Goal: Task Accomplishment & Management: Manage account settings

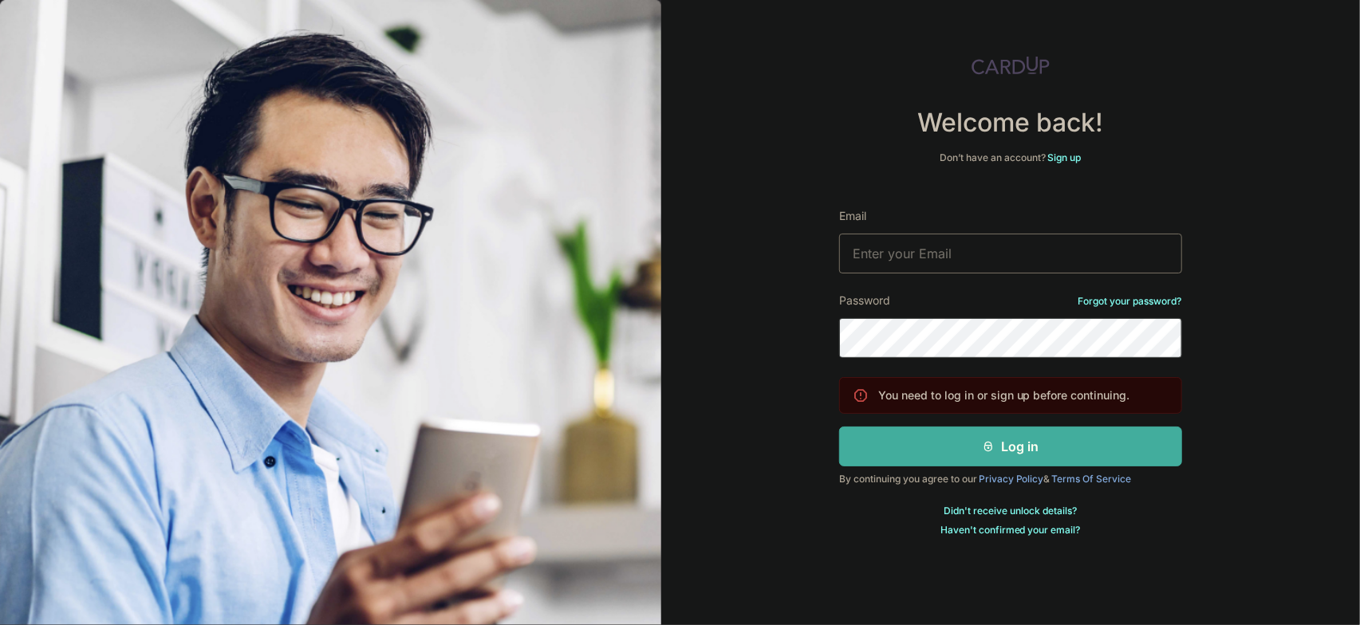
type input "cladstatue082@gmail.com"
click at [1069, 448] on button "Log in" at bounding box center [1010, 447] width 343 height 40
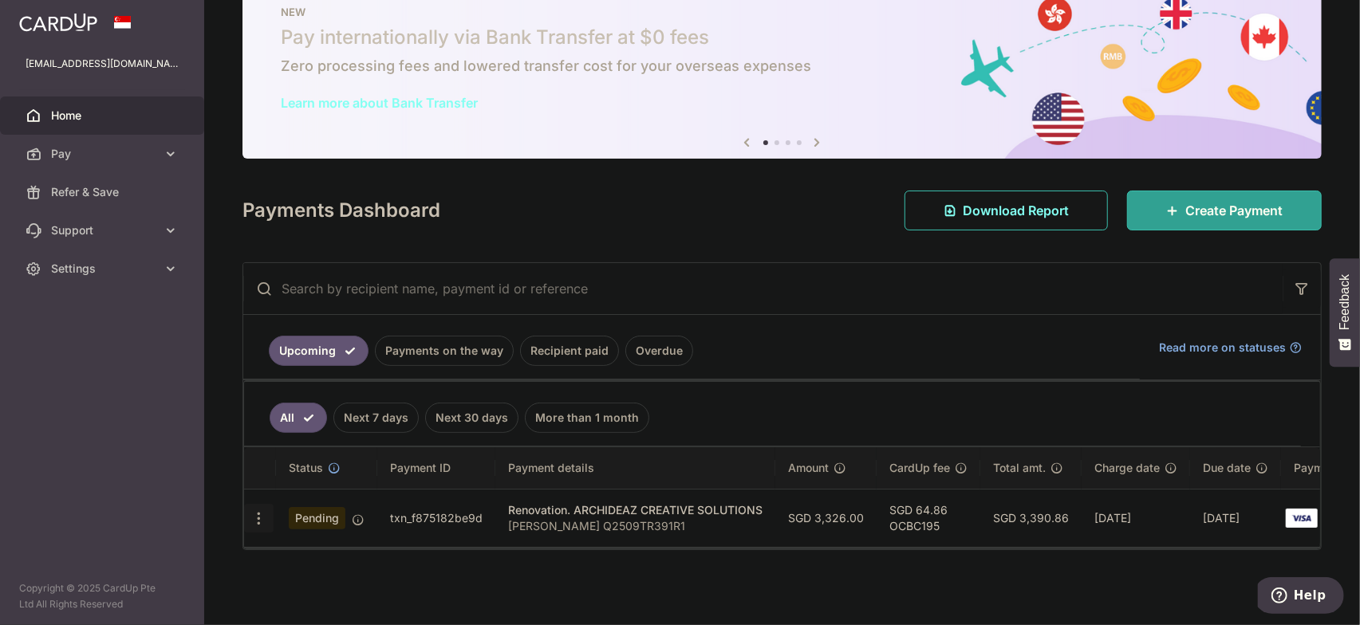
click at [262, 511] on icon "button" at bounding box center [259, 519] width 17 height 17
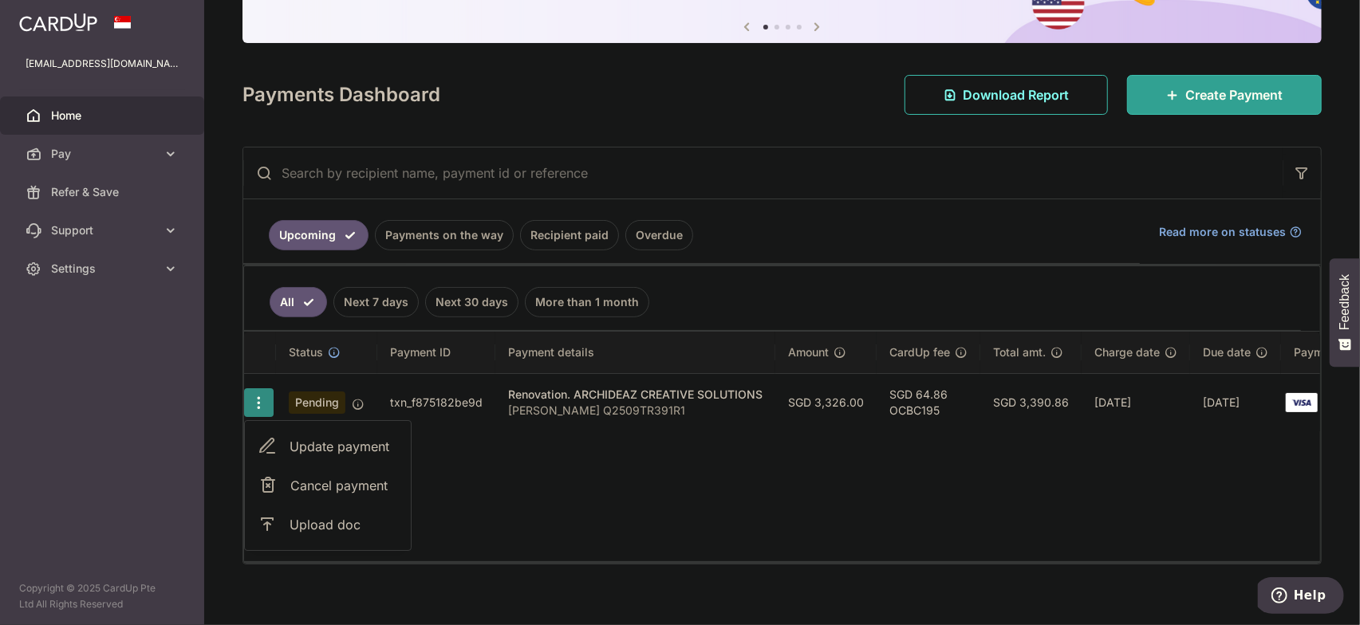
scroll to position [178, 0]
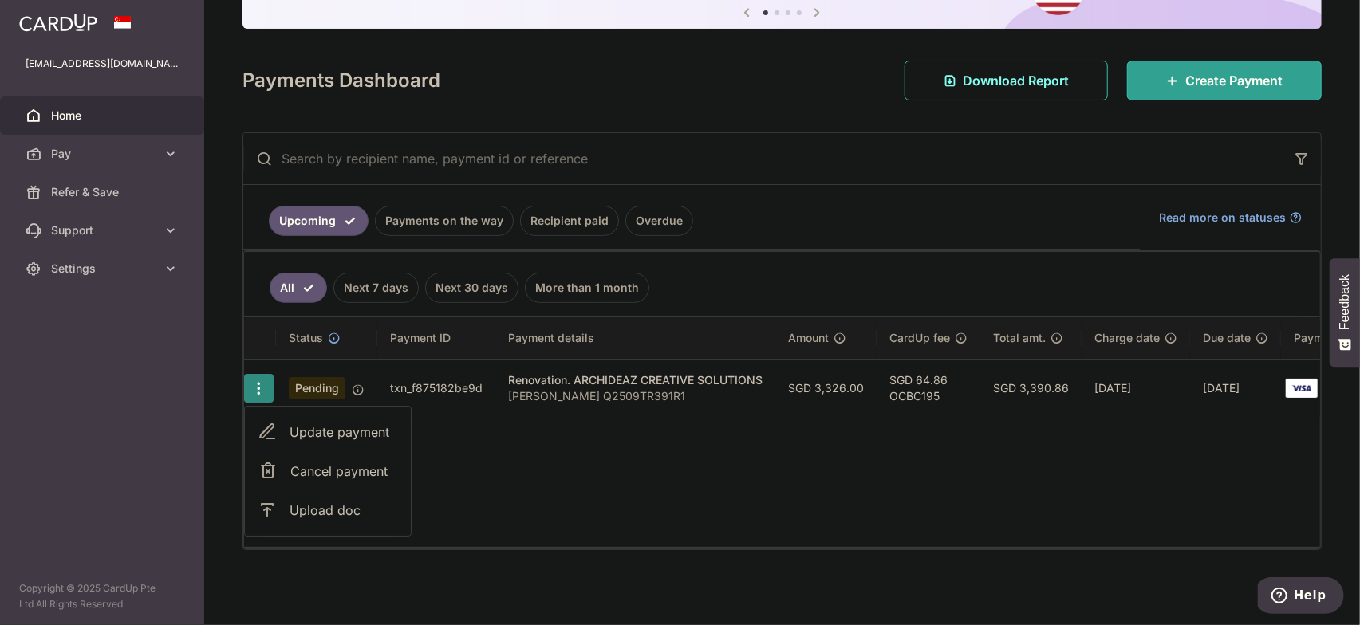
click at [329, 423] on span "Update payment" at bounding box center [344, 432] width 108 height 19
radio input "true"
type input "3,326.00"
type input "07/10/2025"
type input "Gideon Poon Q2509TR391R1"
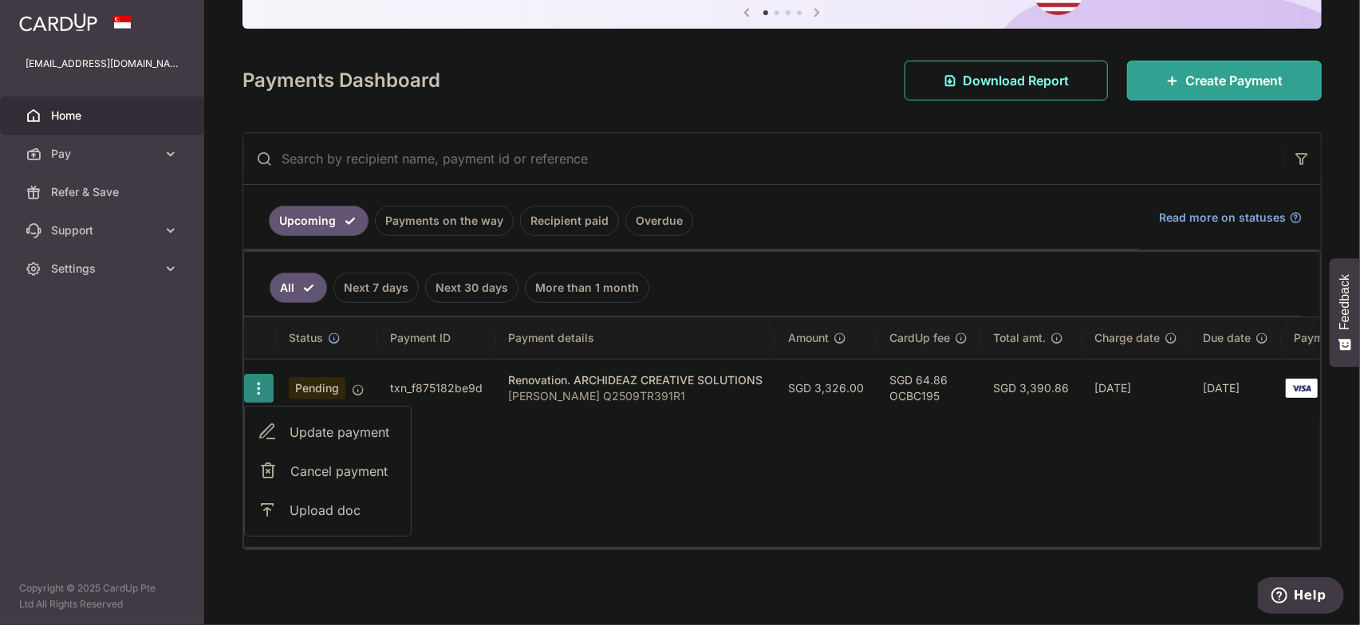
type input "Full Payment"
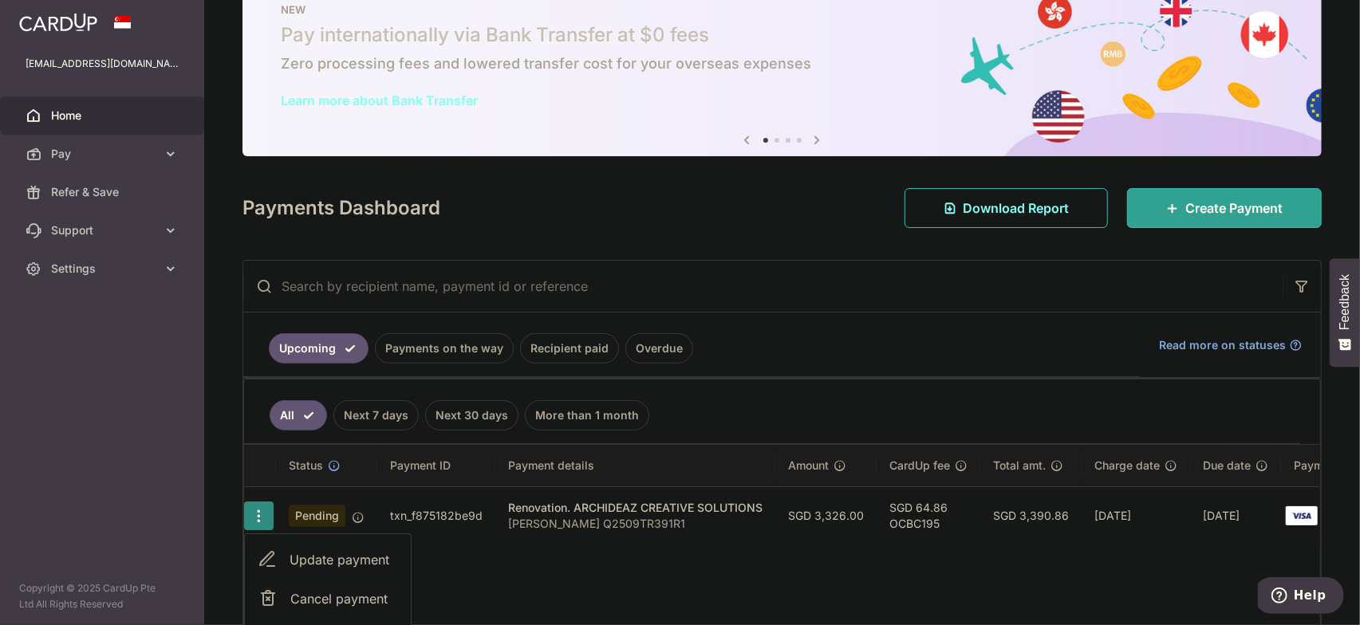
type input "OCBC195"
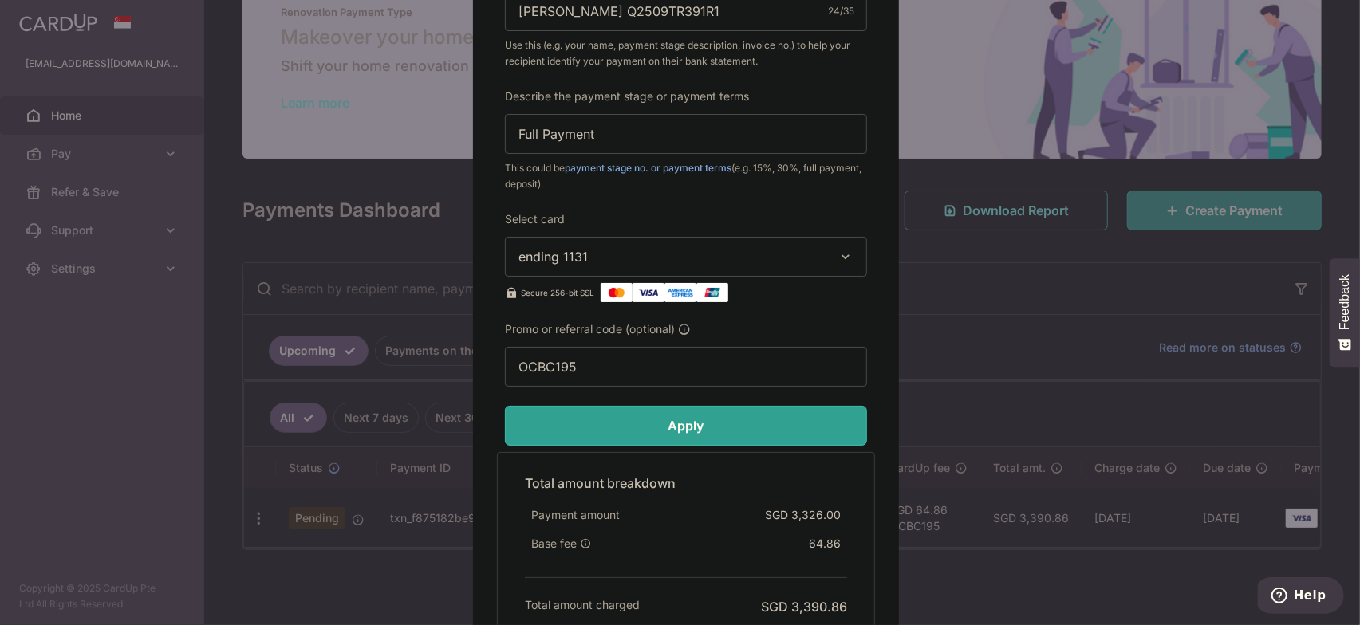
scroll to position [787, 0]
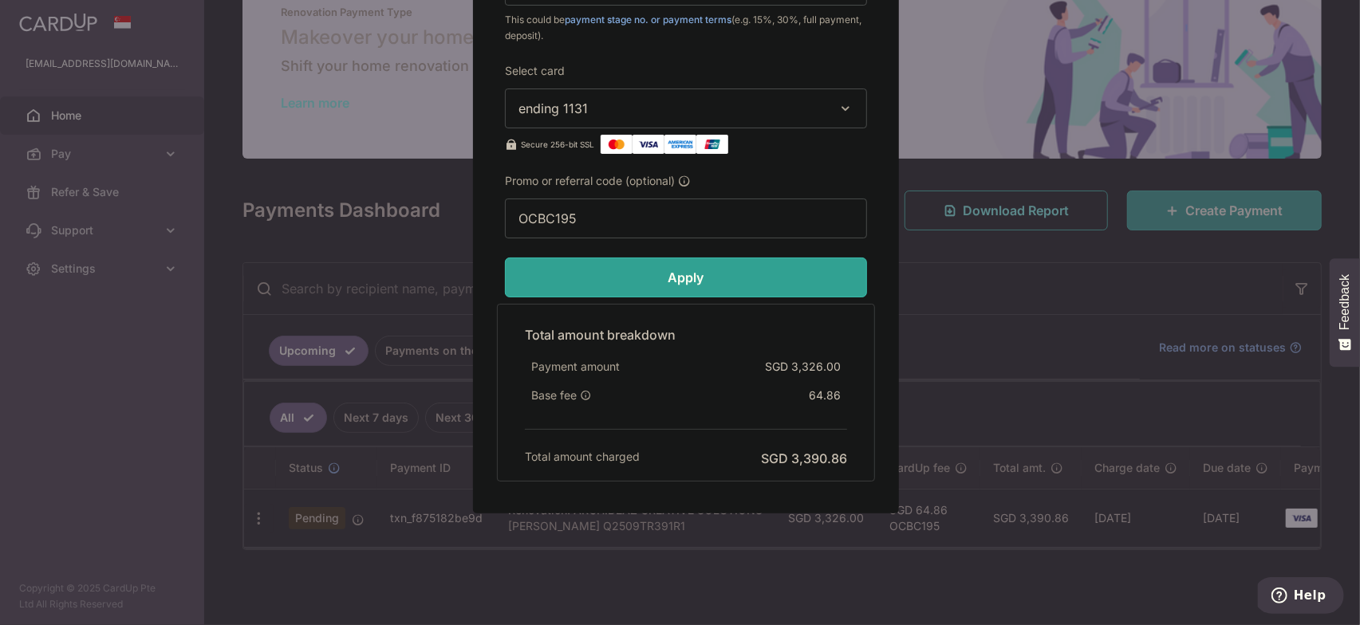
click at [1031, 266] on div "Edit payment By clicking apply, you will make changes to all payments to ARCHID…" at bounding box center [680, 312] width 1360 height 625
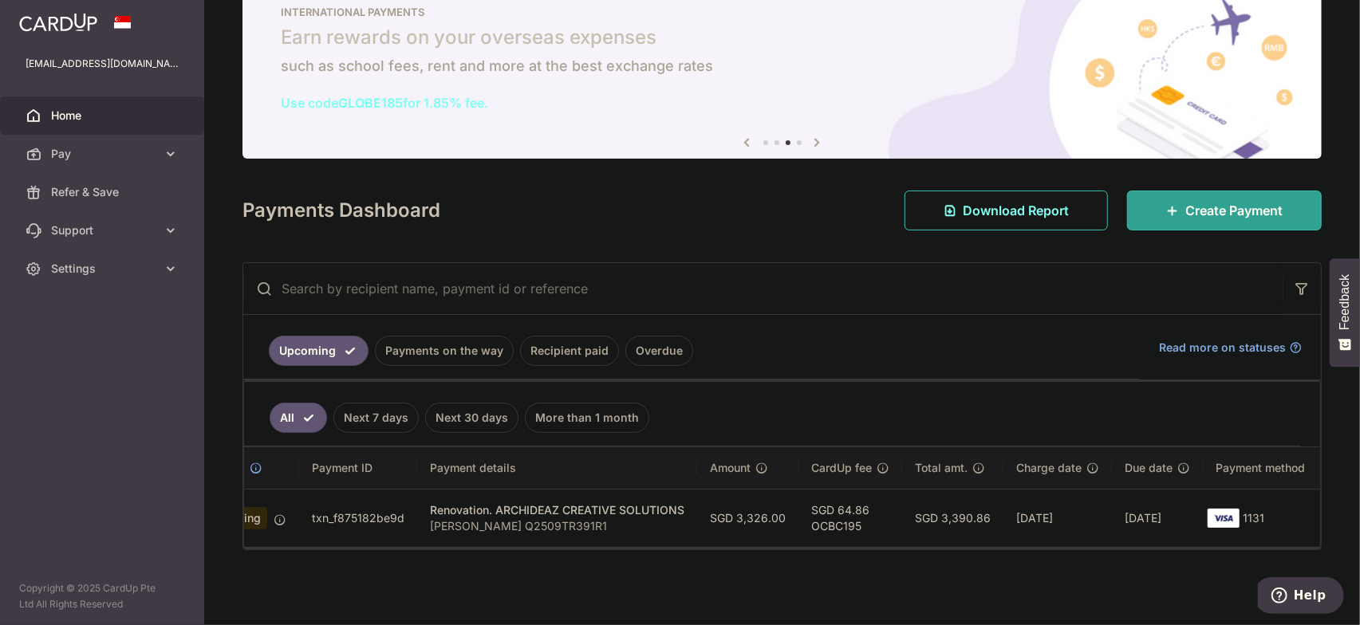
scroll to position [0, 0]
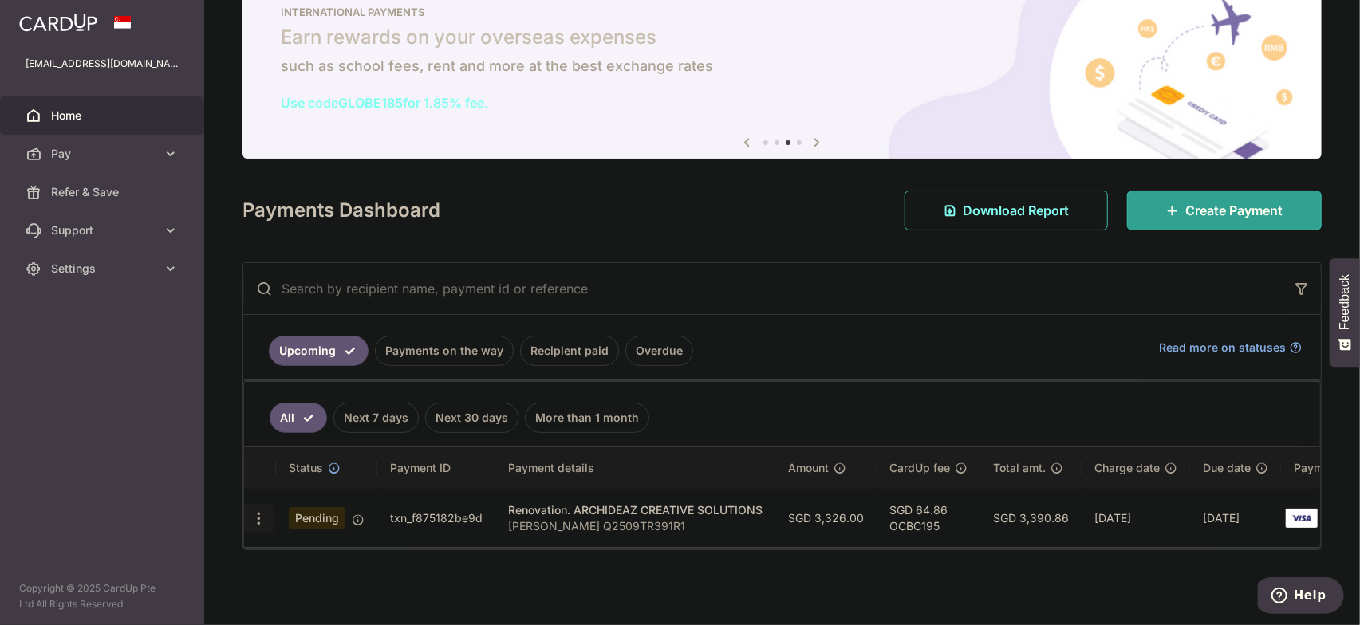
click at [256, 513] on icon "button" at bounding box center [259, 519] width 17 height 17
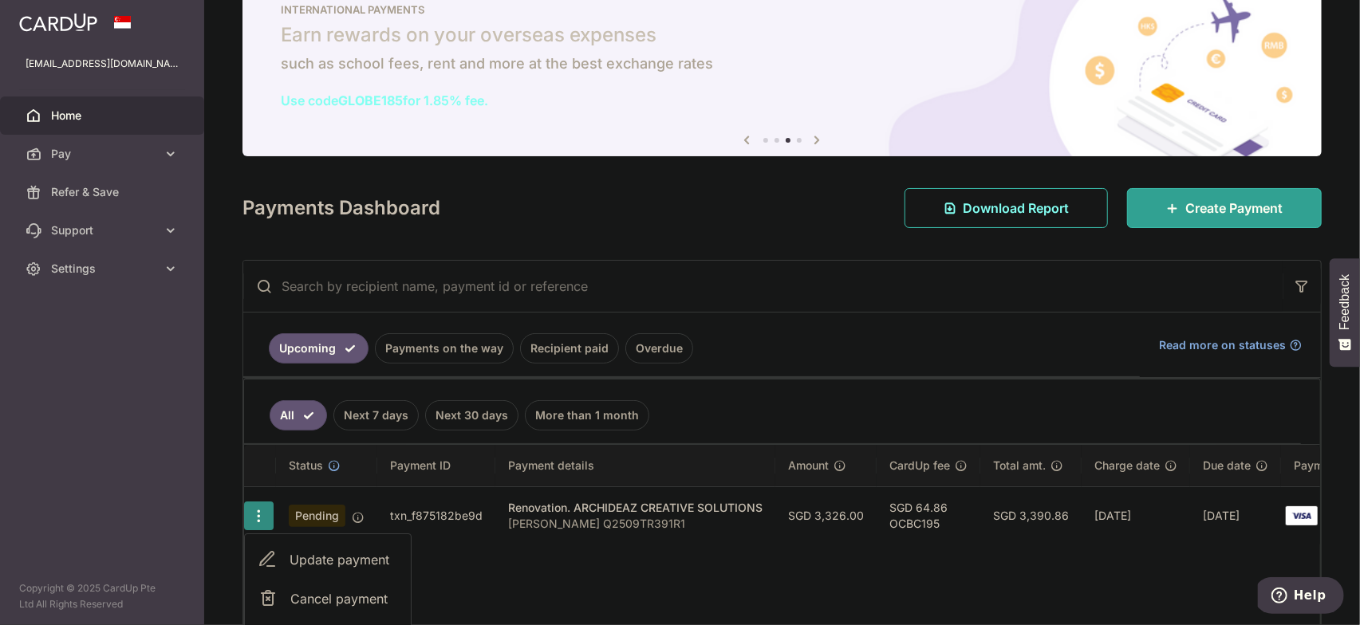
scroll to position [178, 0]
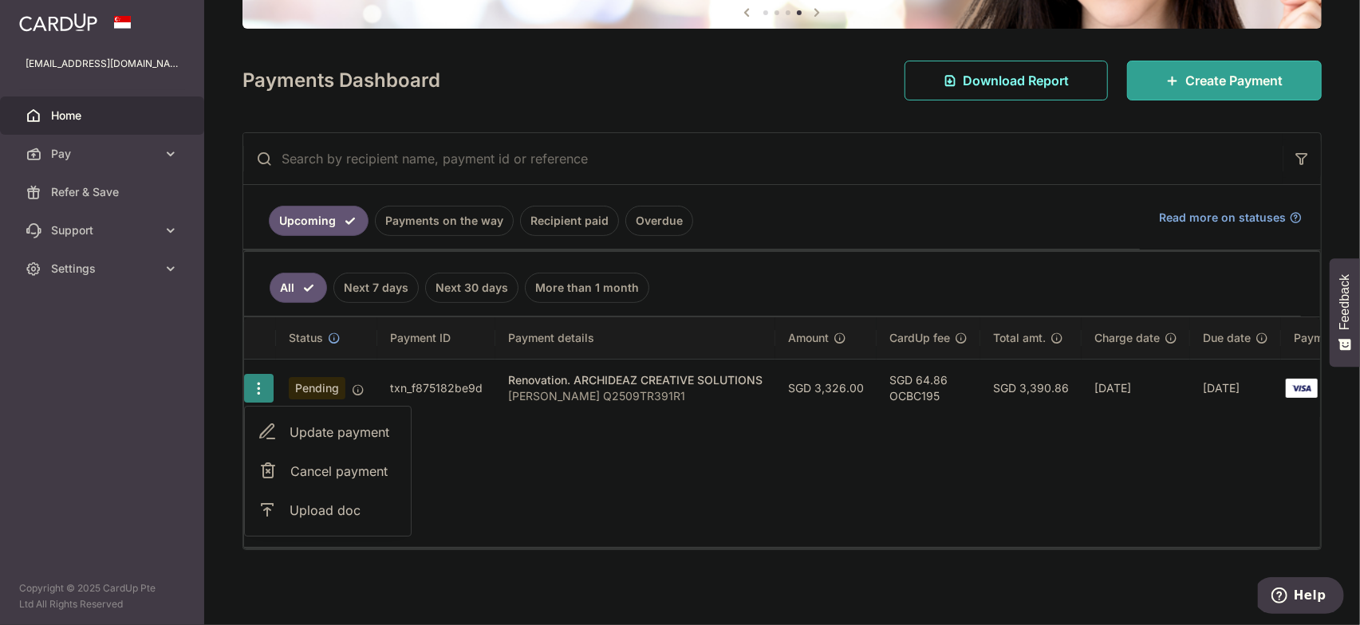
click at [562, 449] on div "Status Payment ID Payment details Amount CardUp fee Total amt. Charge date Due …" at bounding box center [782, 433] width 1076 height 230
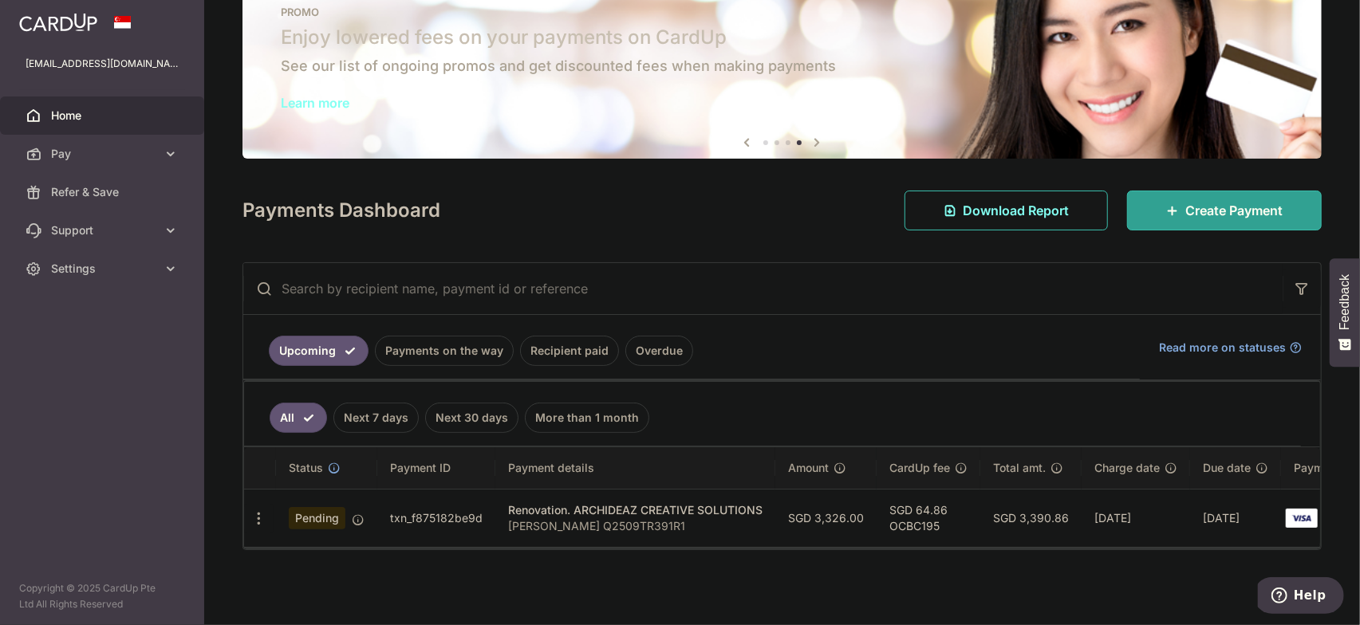
scroll to position [48, 0]
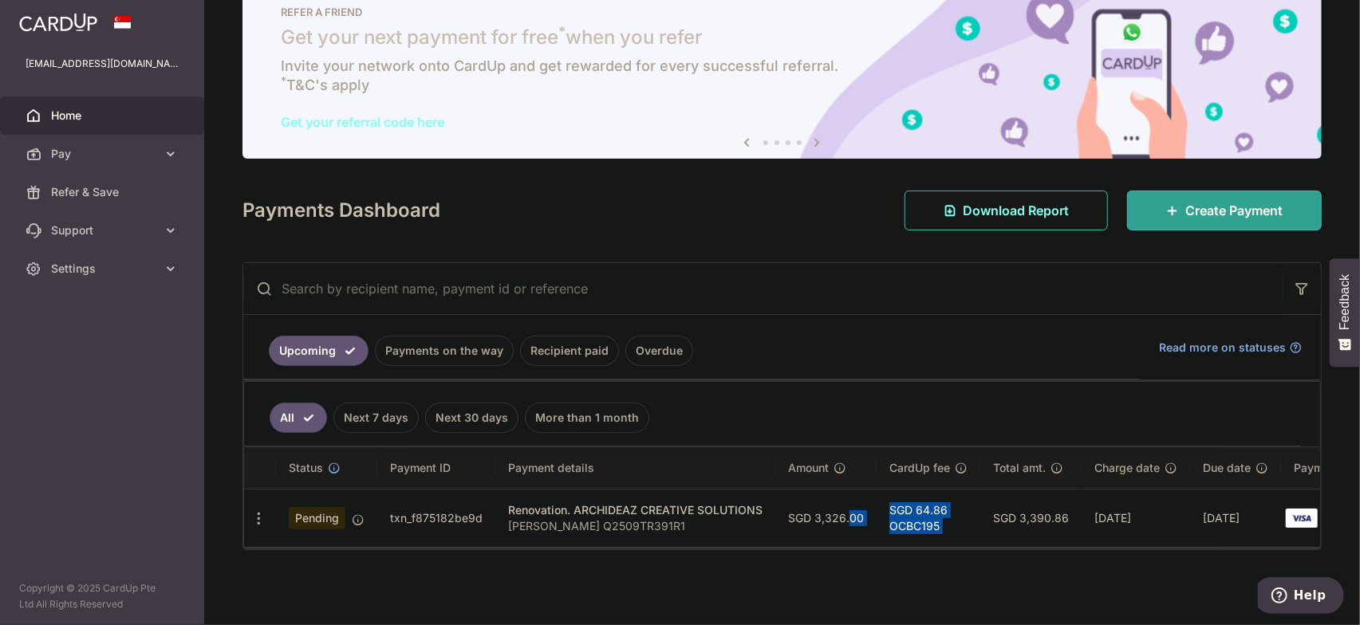
drag, startPoint x: 831, startPoint y: 539, endPoint x: 988, endPoint y: 541, distance: 157.2
click at [988, 540] on div "Status Payment ID Payment details Amount CardUp fee Total amt. Charge date Due …" at bounding box center [782, 498] width 1076 height 100
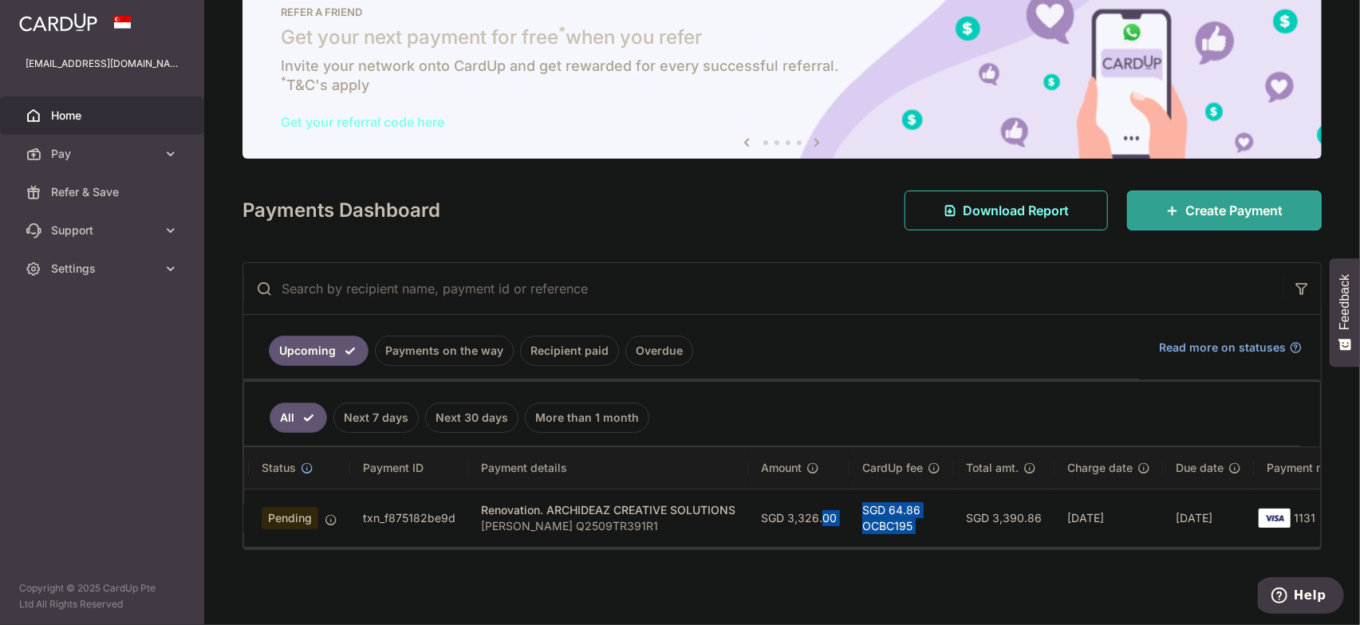
scroll to position [0, 0]
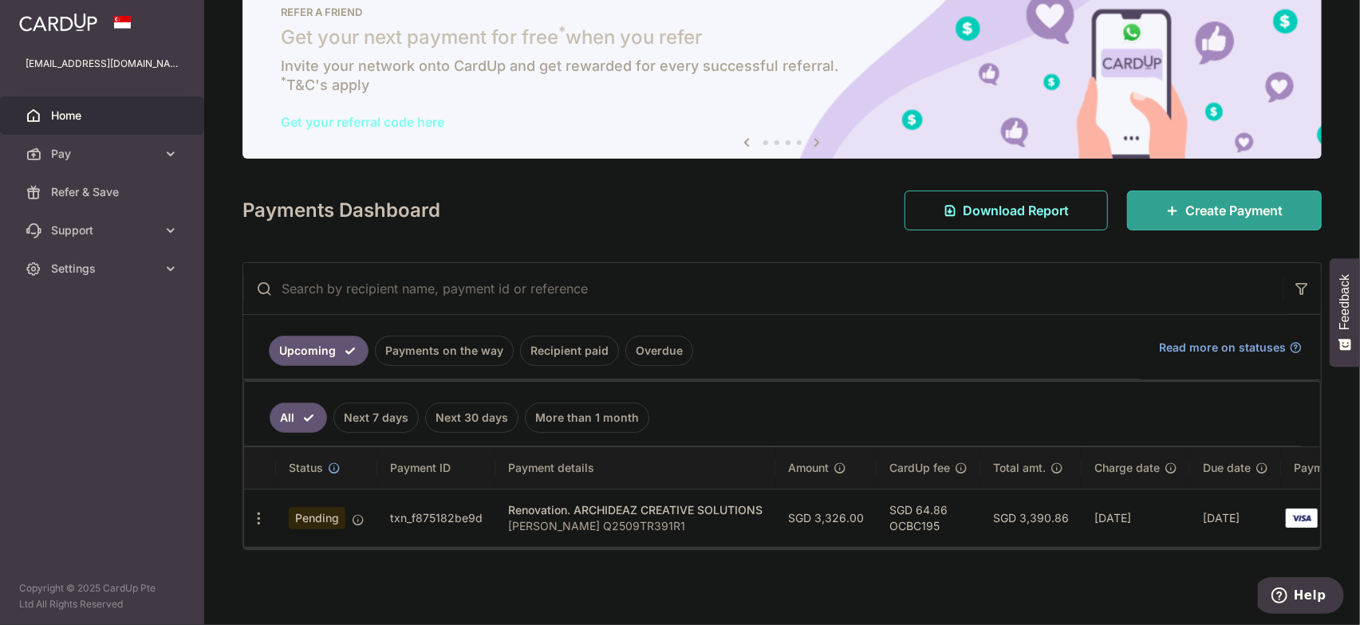
click at [557, 519] on p "Gideon Poon Q2509TR391R1" at bounding box center [635, 527] width 254 height 16
click at [399, 509] on td "txn_f875182be9d" at bounding box center [436, 518] width 118 height 58
click at [261, 511] on icon "button" at bounding box center [259, 519] width 17 height 17
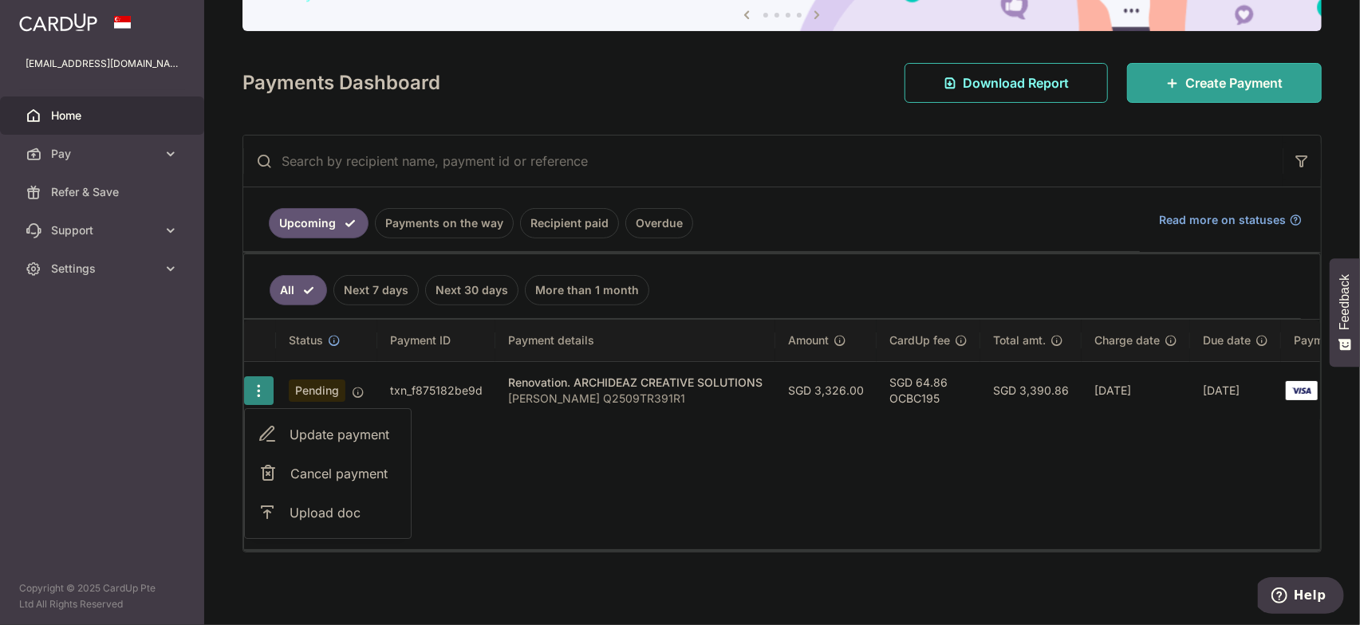
scroll to position [178, 0]
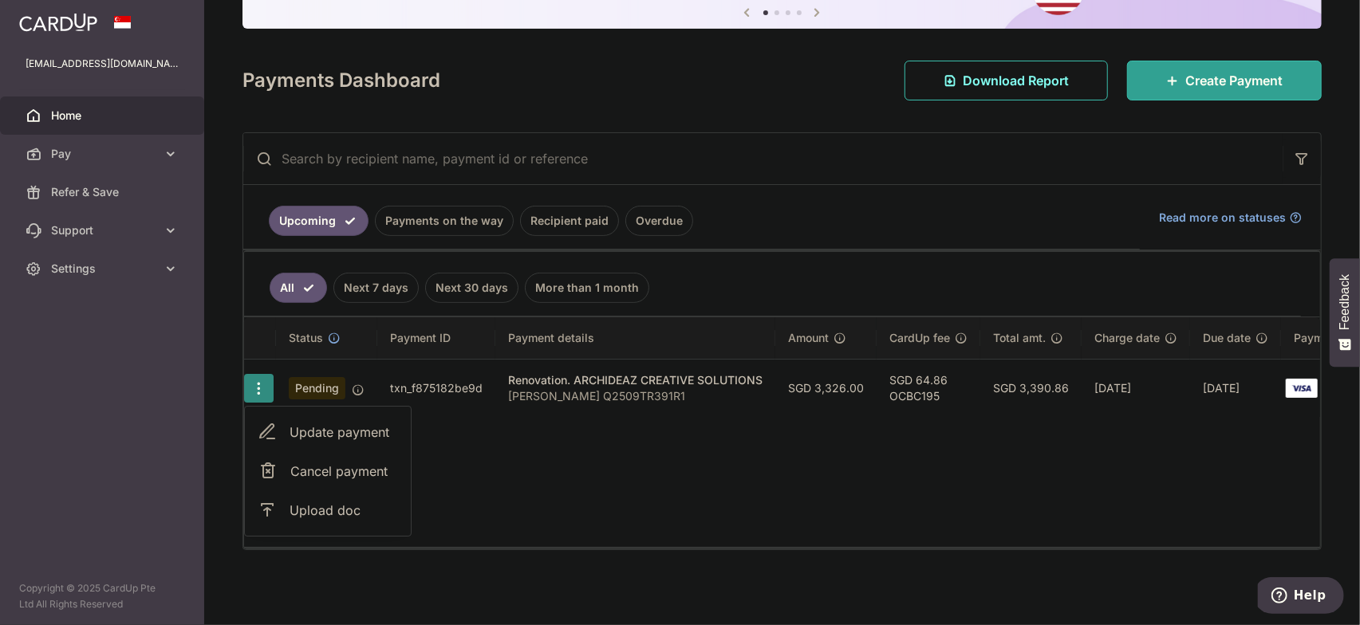
click at [354, 423] on span "Update payment" at bounding box center [344, 432] width 108 height 19
radio input "true"
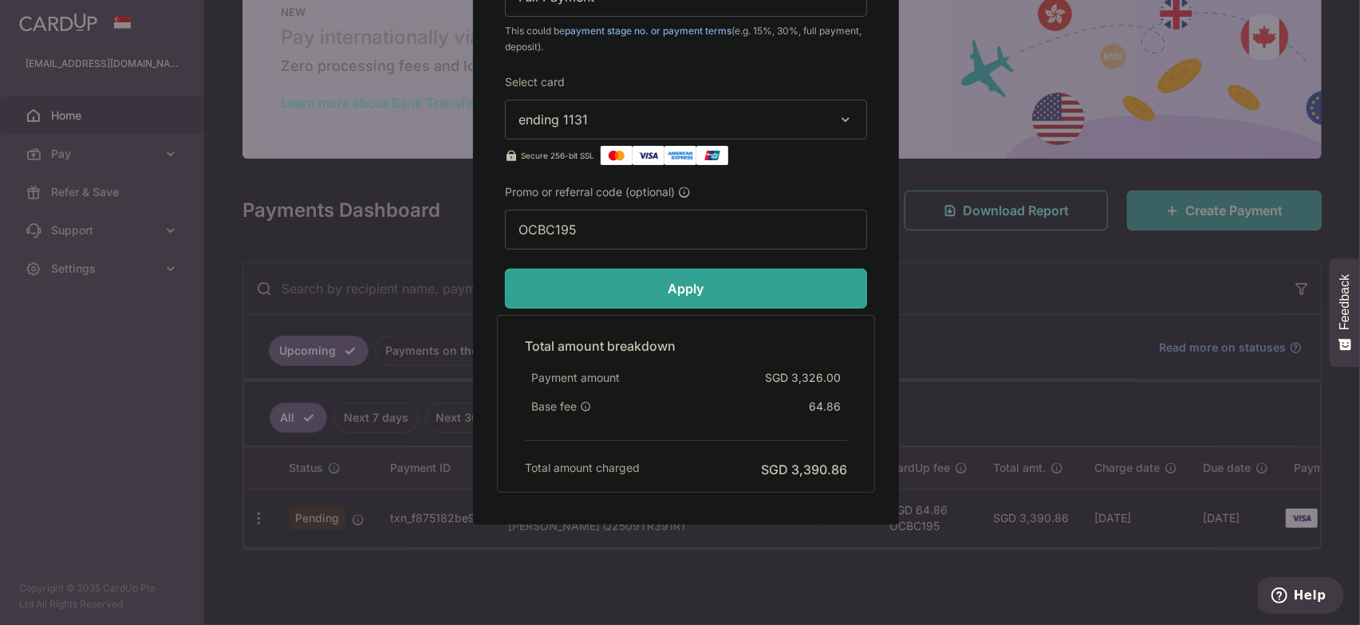
scroll to position [787, 0]
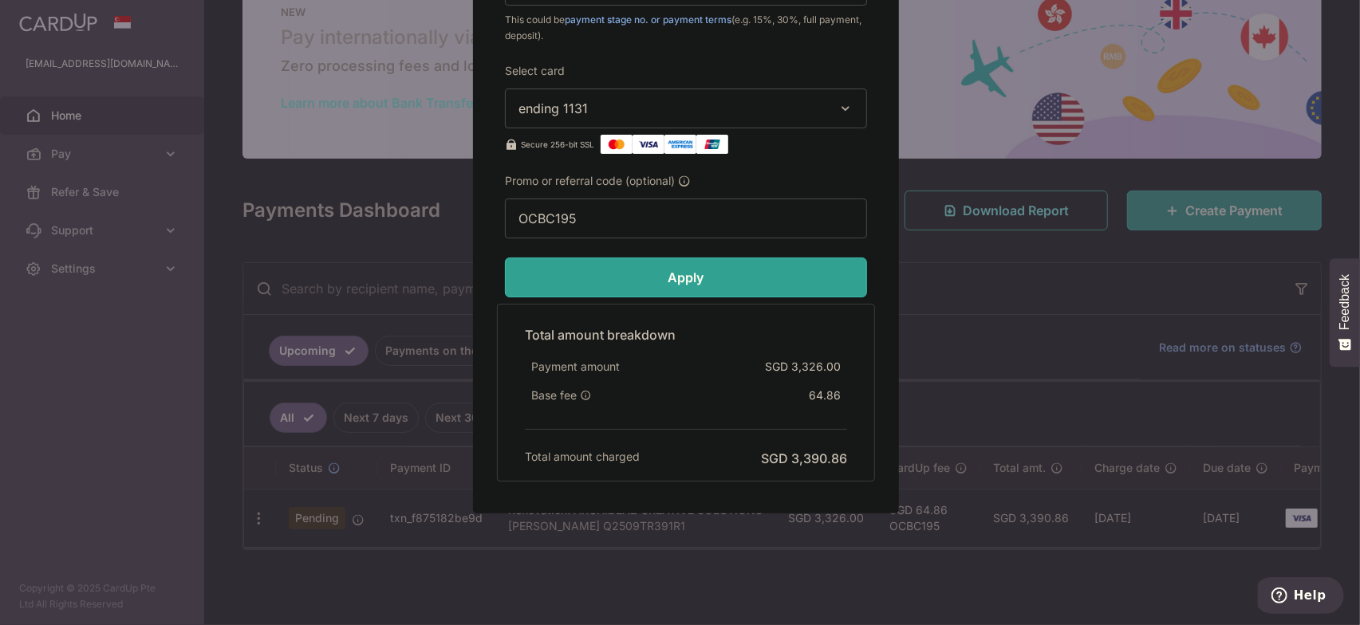
click at [867, 586] on div "Edit payment By clicking apply, you will make changes to all payments to ARCHID…" at bounding box center [680, 312] width 1360 height 625
